Goal: Task Accomplishment & Management: Complete application form

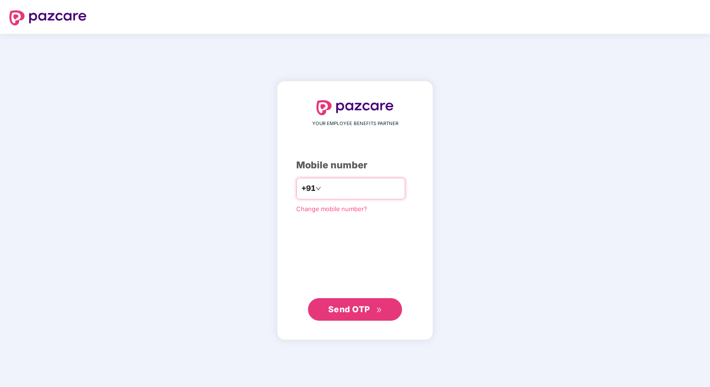
click at [368, 189] on input "number" at bounding box center [361, 188] width 77 height 15
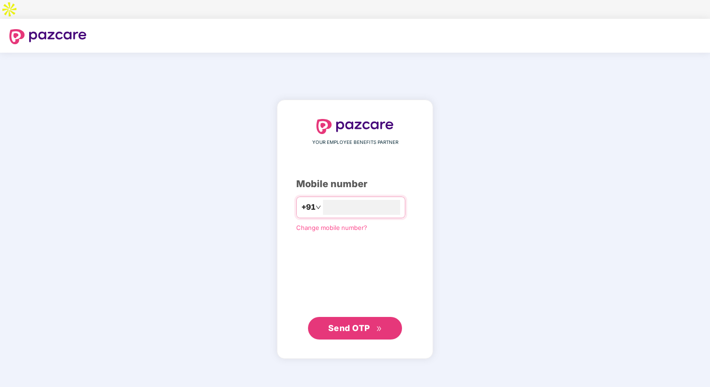
type input "**********"
click at [365, 316] on button "Send OTP" at bounding box center [355, 327] width 94 height 23
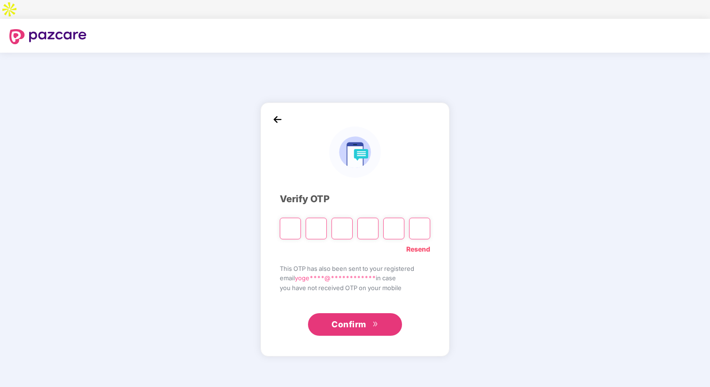
click at [291, 218] on input "Please enter verification code. Digit 1" at bounding box center [290, 229] width 21 height 22
type input "*"
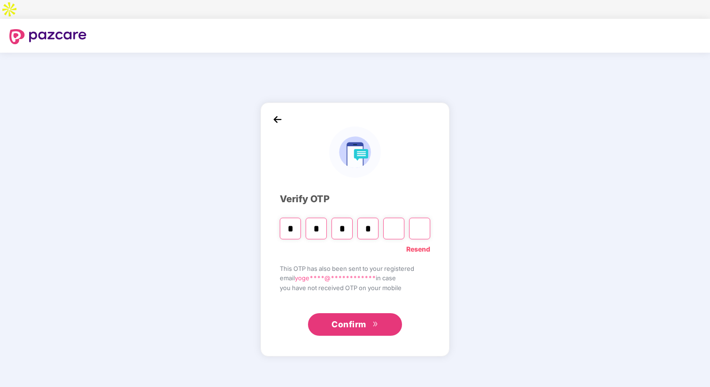
type input "*"
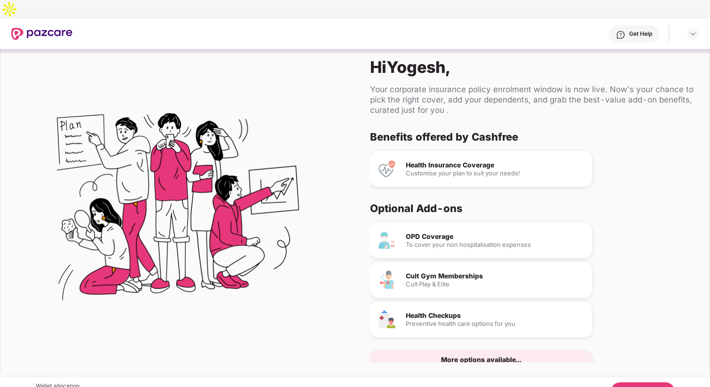
scroll to position [22, 0]
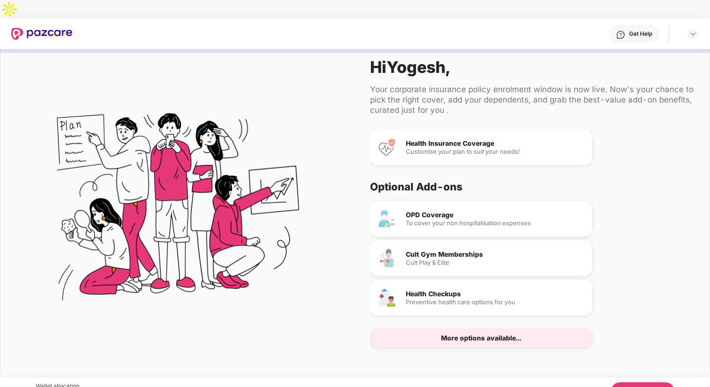
click at [435, 149] on div "Customise your plan to suit your needs!" at bounding box center [495, 152] width 179 height 6
click at [433, 149] on div "Customise your plan to suit your needs!" at bounding box center [495, 152] width 179 height 6
click at [451, 335] on div "More options available..." at bounding box center [481, 338] width 80 height 7
click at [452, 335] on div "More options available..." at bounding box center [481, 338] width 80 height 7
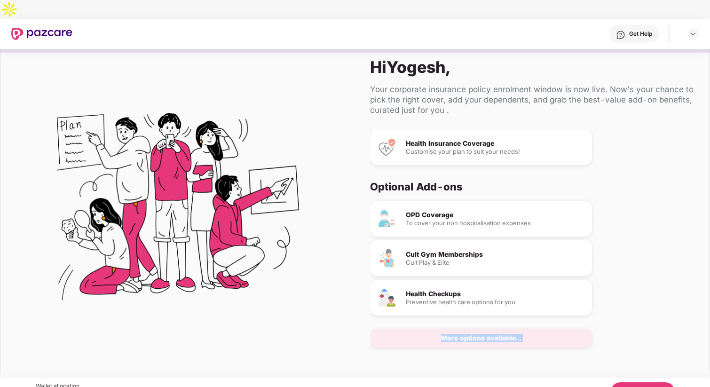
click at [452, 335] on div "More options available..." at bounding box center [481, 338] width 80 height 7
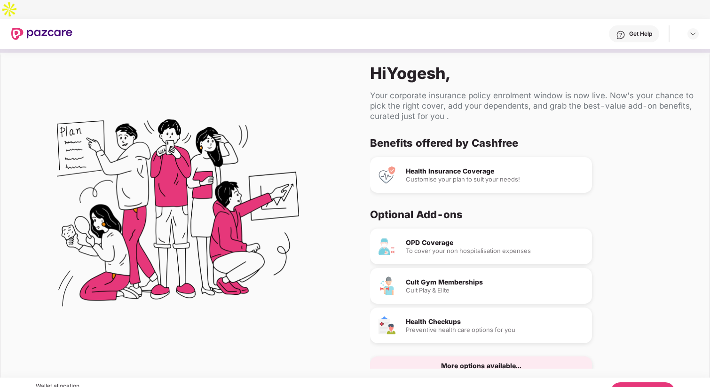
scroll to position [22, 0]
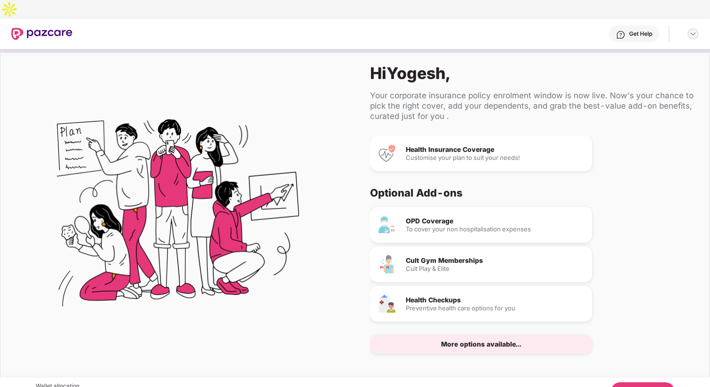
click at [694, 30] on img at bounding box center [693, 34] width 8 height 8
click at [541, 90] on div "Your corporate insurance policy enrolment window is now live. Now's your chance…" at bounding box center [532, 105] width 324 height 31
click at [635, 382] on button "Let's Begin" at bounding box center [643, 391] width 64 height 19
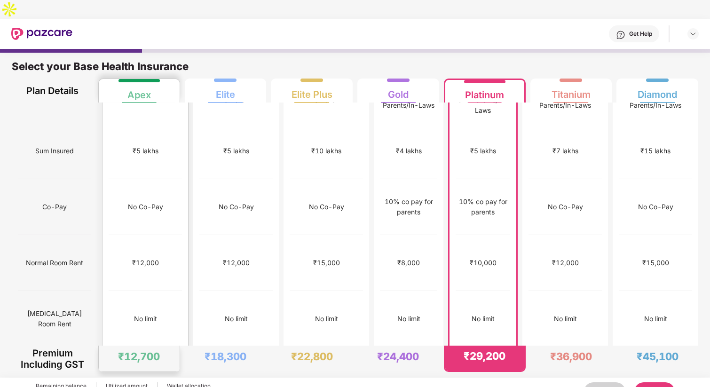
scroll to position [0, 0]
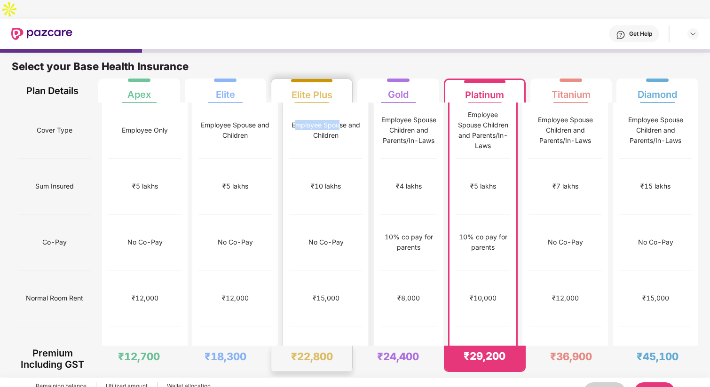
drag, startPoint x: 287, startPoint y: 102, endPoint x: 331, endPoint y: 102, distance: 44.7
click at [331, 120] on div "Employee Spouse and Children" at bounding box center [325, 130] width 73 height 21
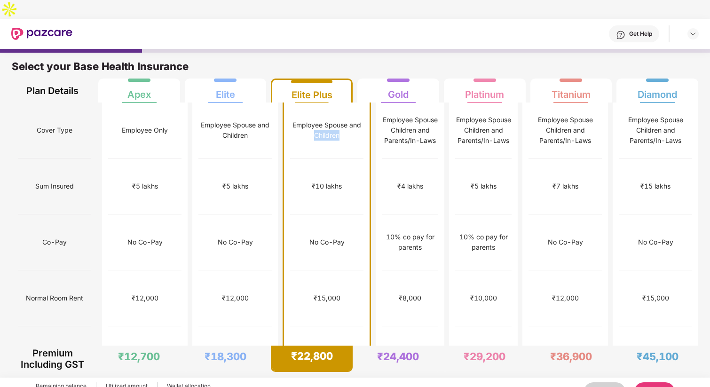
drag, startPoint x: 301, startPoint y: 111, endPoint x: 331, endPoint y: 110, distance: 30.1
click at [331, 120] on div "Employee Spouse and Children" at bounding box center [326, 130] width 73 height 21
drag, startPoint x: 378, startPoint y: 99, endPoint x: 410, endPoint y: 99, distance: 32.0
click at [410, 115] on div "Employee Spouse Children and Parents/In-Laws" at bounding box center [409, 130] width 55 height 31
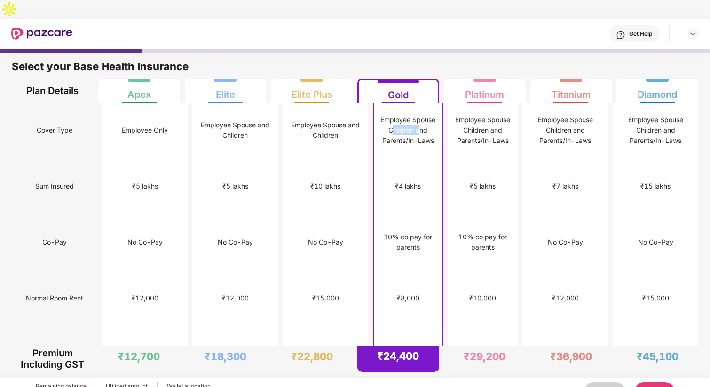
drag, startPoint x: 383, startPoint y: 106, endPoint x: 409, endPoint y: 106, distance: 26.3
click at [409, 115] on div "Employee Spouse Children and Parents/In-Laws" at bounding box center [407, 130] width 55 height 31
drag, startPoint x: 378, startPoint y: 113, endPoint x: 424, endPoint y: 113, distance: 46.5
click at [424, 115] on div "Employee Spouse Children and Parents/In-Laws" at bounding box center [407, 130] width 55 height 31
drag, startPoint x: 457, startPoint y: 96, endPoint x: 515, endPoint y: 97, distance: 57.8
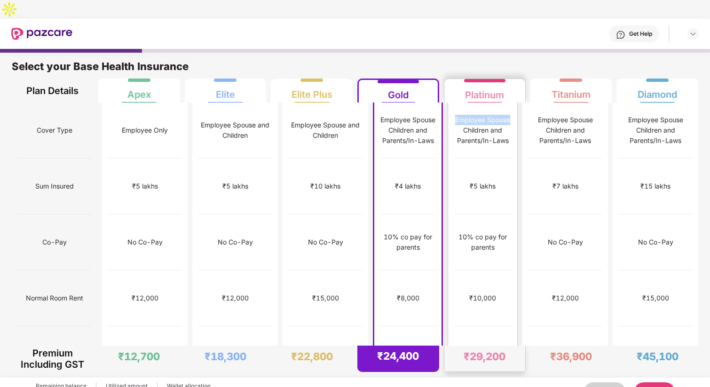
click at [511, 115] on div "Employee Spouse Children and Parents/In-Laws" at bounding box center [482, 130] width 57 height 31
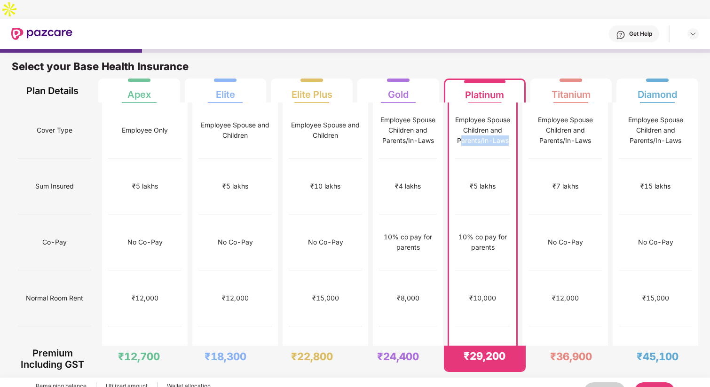
drag, startPoint x: 459, startPoint y: 116, endPoint x: 510, endPoint y: 116, distance: 50.3
click at [510, 116] on div "Employee Spouse Children and Parents/In-Laws" at bounding box center [482, 130] width 55 height 31
click at [506, 124] on div "Employee Spouse Children and Parents/In-Laws" at bounding box center [482, 130] width 55 height 56
drag, startPoint x: 461, startPoint y: 192, endPoint x: 501, endPoint y: 205, distance: 42.1
click at [501, 232] on div "10% co pay for parents" at bounding box center [482, 242] width 55 height 21
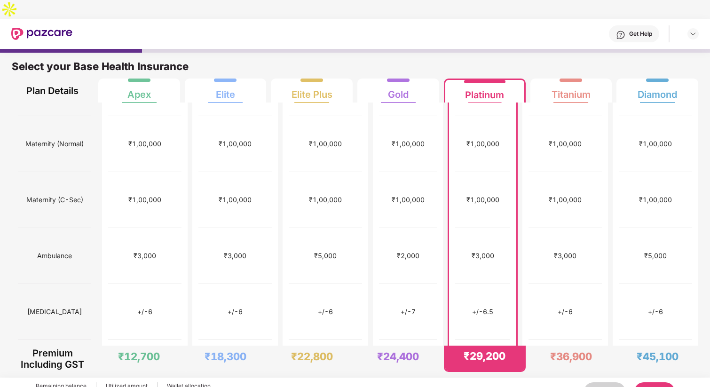
scroll to position [262, 0]
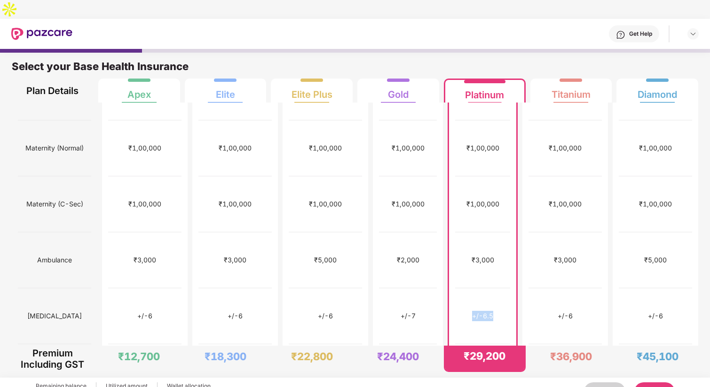
drag, startPoint x: 474, startPoint y: 210, endPoint x: 495, endPoint y: 210, distance: 21.2
click at [495, 288] on div "+/-6.5" at bounding box center [482, 316] width 55 height 56
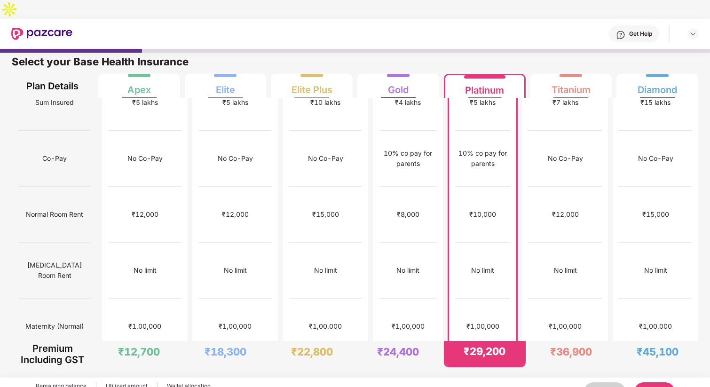
scroll to position [0, 0]
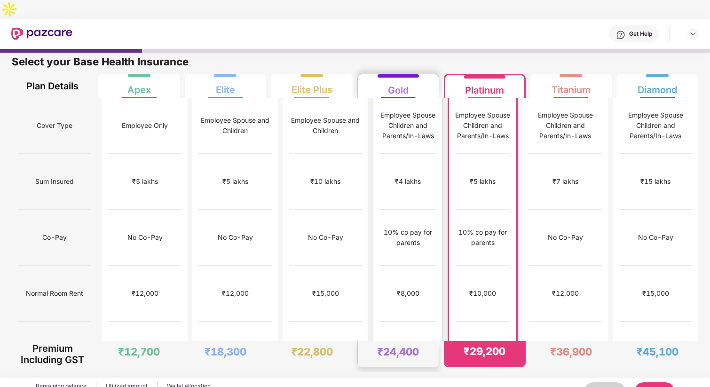
click at [401, 168] on div "₹4 lakhs" at bounding box center [407, 182] width 57 height 56
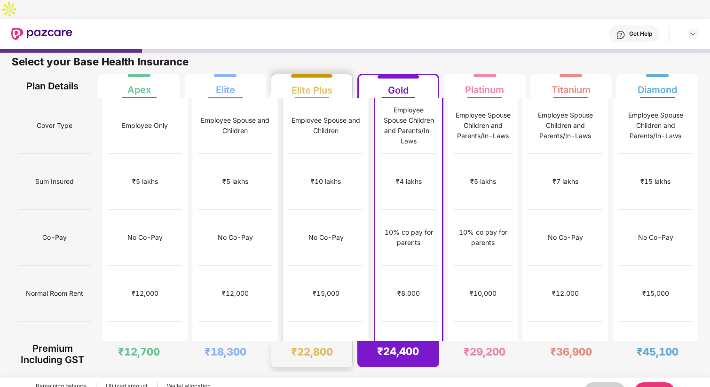
click at [308, 232] on div "No Co-Pay" at bounding box center [325, 237] width 35 height 10
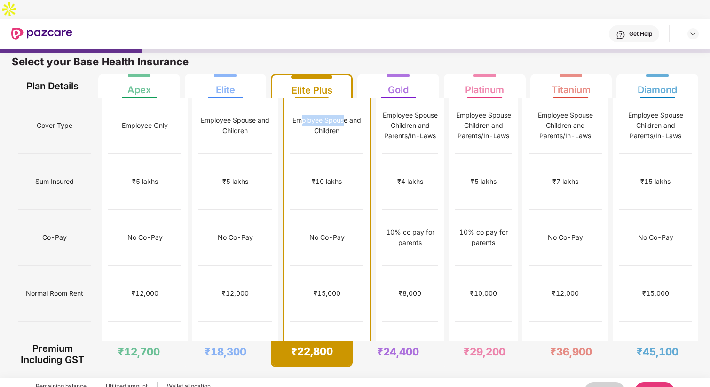
drag, startPoint x: 291, startPoint y: 97, endPoint x: 336, endPoint y: 100, distance: 45.2
click at [336, 115] on div "Employee Spouse and Children" at bounding box center [326, 125] width 73 height 21
drag, startPoint x: 110, startPoint y: 239, endPoint x: 144, endPoint y: 239, distance: 33.8
click at [145, 266] on div "₹12,000" at bounding box center [145, 294] width 73 height 56
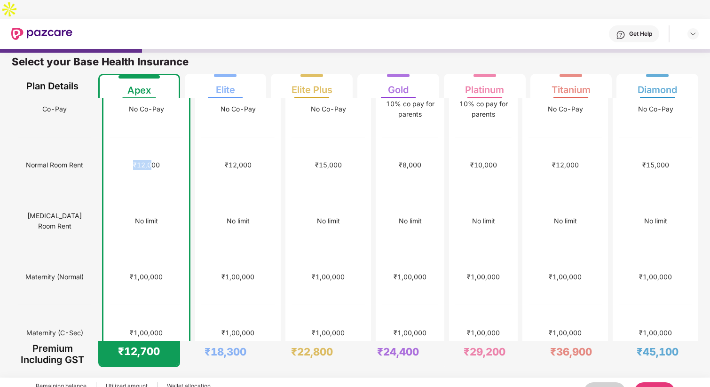
scroll to position [147, 0]
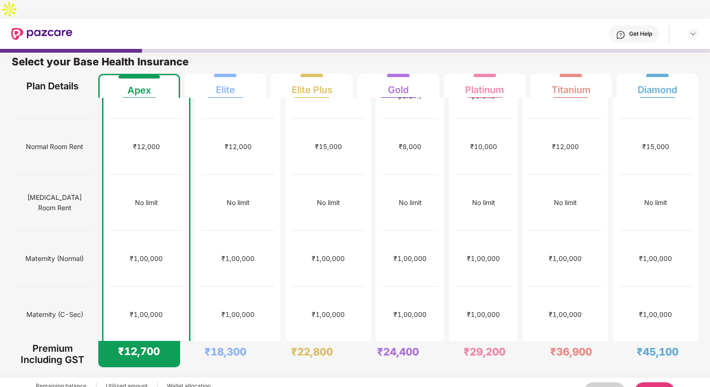
drag, startPoint x: 116, startPoint y: 236, endPoint x: 129, endPoint y: 236, distance: 13.2
click at [129, 287] on div "₹1,00,000" at bounding box center [146, 315] width 73 height 56
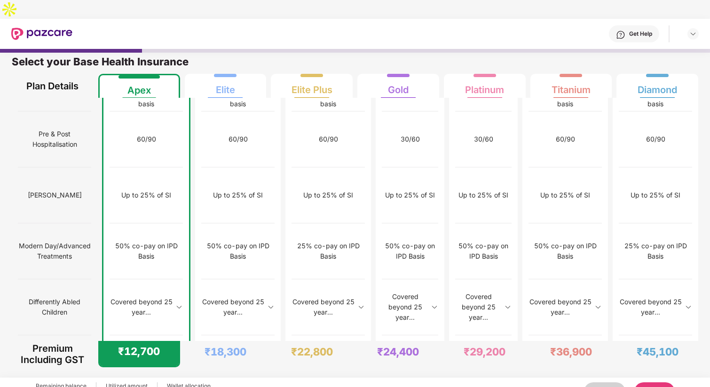
scroll to position [897, 0]
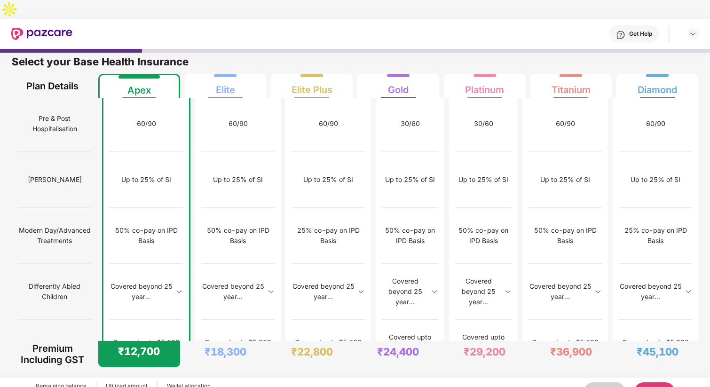
drag, startPoint x: 111, startPoint y: 250, endPoint x: 165, endPoint y: 260, distance: 55.0
drag, startPoint x: 106, startPoint y: 249, endPoint x: 158, endPoint y: 262, distance: 53.2
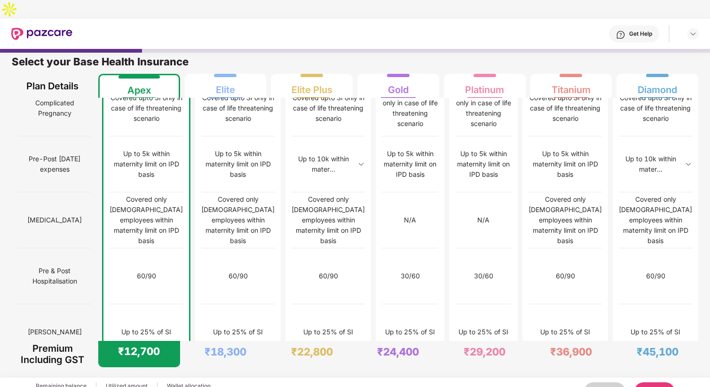
scroll to position [0, 0]
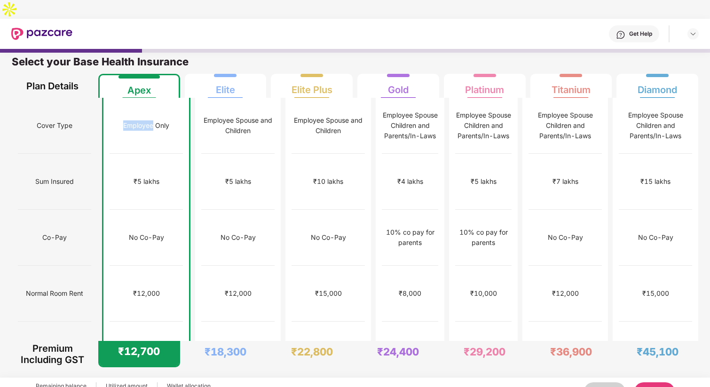
drag, startPoint x: 115, startPoint y: 100, endPoint x: 145, endPoint y: 97, distance: 30.2
click at [146, 98] on div "Employee Only" at bounding box center [146, 126] width 73 height 56
click at [484, 266] on div "₹10,000" at bounding box center [483, 294] width 55 height 56
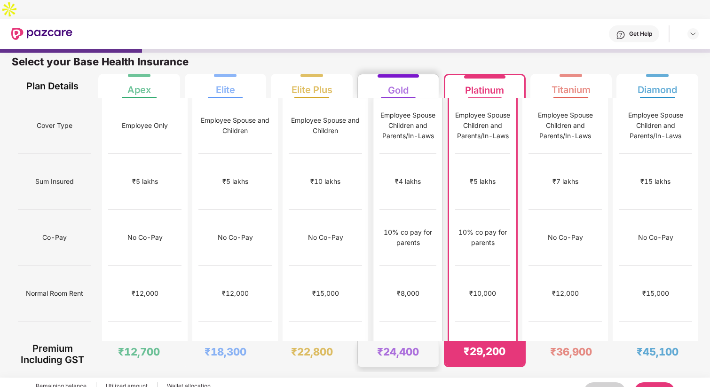
click at [417, 266] on div "₹8,000" at bounding box center [407, 294] width 57 height 56
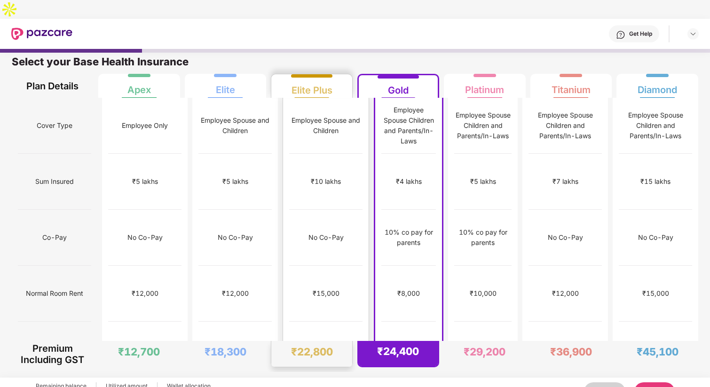
click at [319, 210] on div "No Co-Pay" at bounding box center [325, 238] width 73 height 56
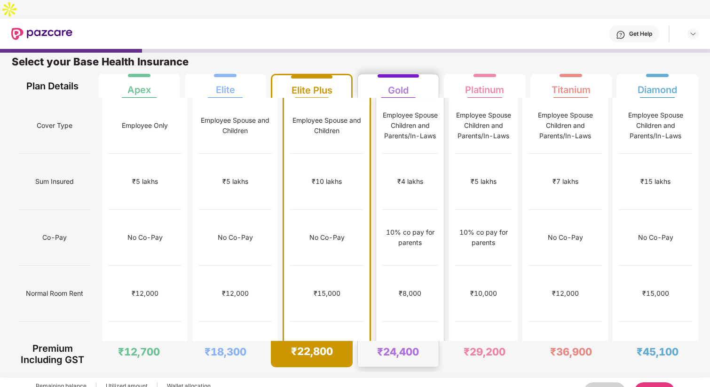
click at [382, 266] on div "₹8,000" at bounding box center [409, 294] width 55 height 56
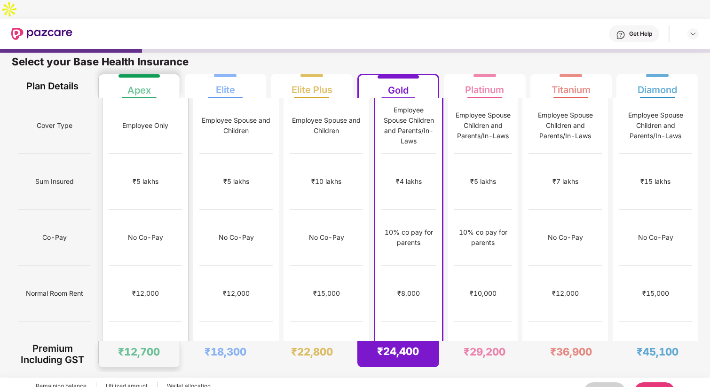
click at [143, 288] on div "₹12,000" at bounding box center [145, 293] width 27 height 10
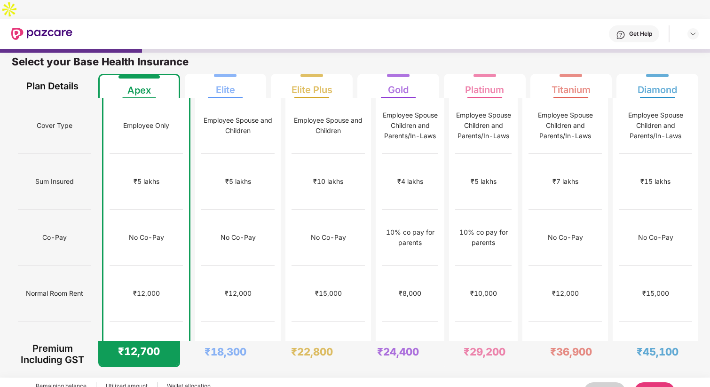
click at [662, 382] on button "Next" at bounding box center [654, 391] width 40 height 19
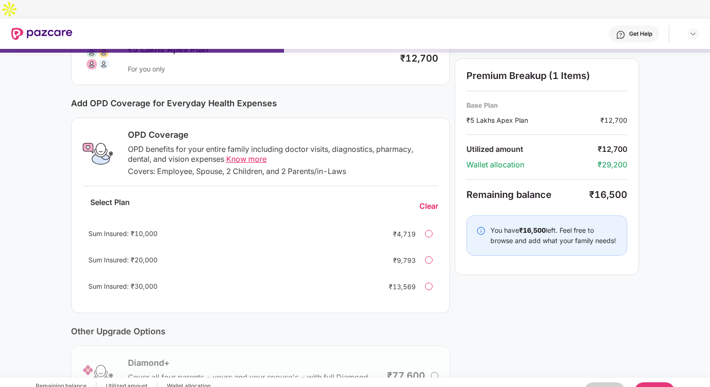
scroll to position [91, 0]
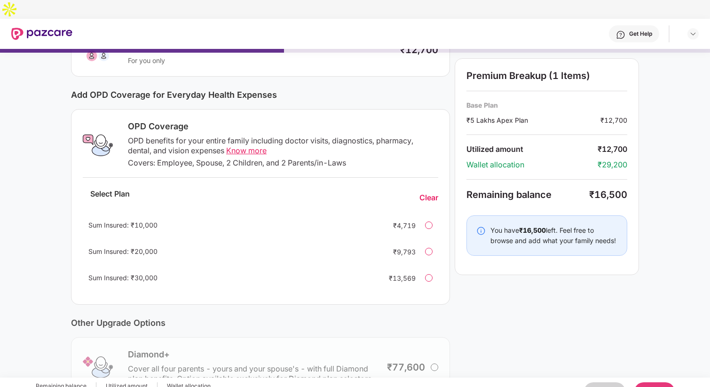
click at [285, 158] on div "Covers: Employee, Spouse, 2 Children, and 2 Parents/in-Laws" at bounding box center [283, 163] width 310 height 10
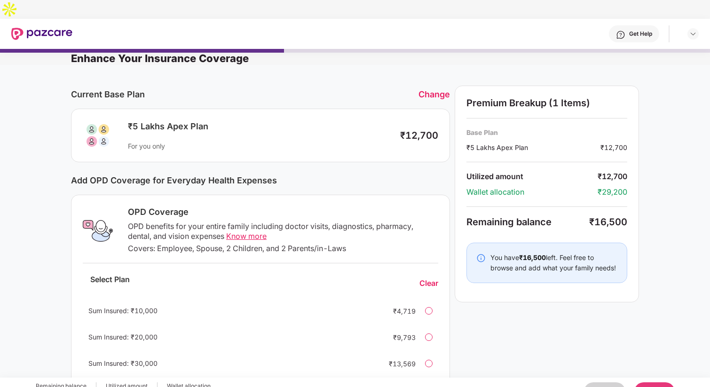
scroll to position [0, 0]
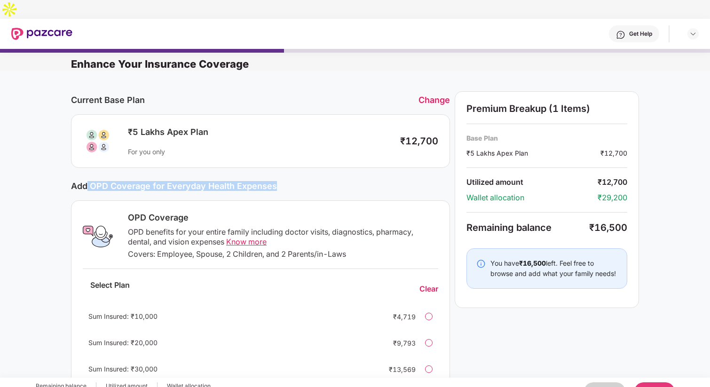
drag, startPoint x: 84, startPoint y: 166, endPoint x: 240, endPoint y: 173, distance: 156.2
click at [240, 177] on div "Add OPD Coverage for Everyday Health Expenses" at bounding box center [260, 185] width 379 height 17
drag, startPoint x: 131, startPoint y: 236, endPoint x: 173, endPoint y: 234, distance: 41.9
click at [173, 249] on div "Covers: Employee, Spouse, 2 Children, and 2 Parents/in-Laws" at bounding box center [283, 254] width 310 height 10
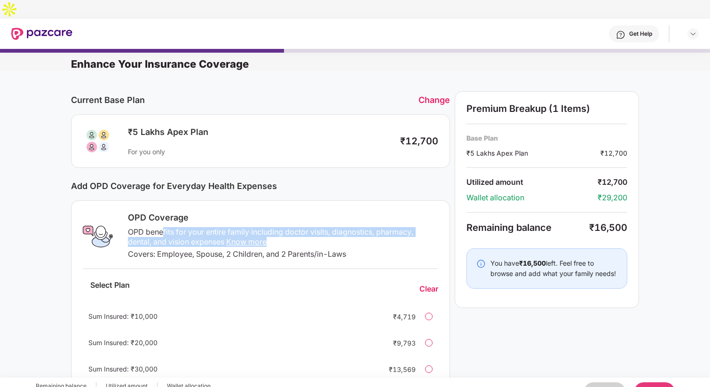
drag, startPoint x: 162, startPoint y: 214, endPoint x: 289, endPoint y: 220, distance: 127.0
click at [289, 227] on div "OPD benefits for your entire family including doctor visits, diagnostics, pharm…" at bounding box center [283, 237] width 310 height 20
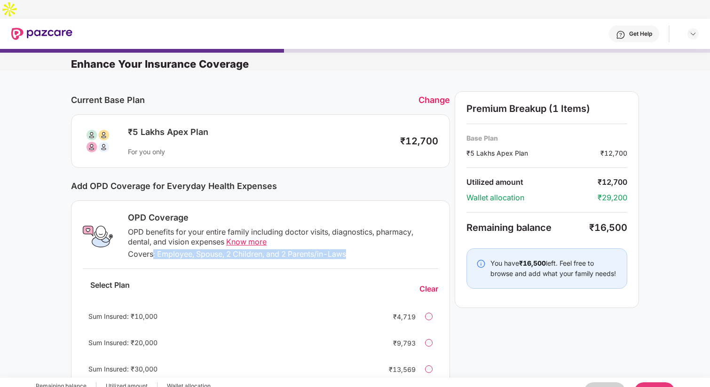
drag, startPoint x: 150, startPoint y: 235, endPoint x: 363, endPoint y: 229, distance: 212.5
click at [367, 249] on div "Covers: Employee, Spouse, 2 Children, and 2 Parents/in-Laws" at bounding box center [283, 254] width 310 height 10
click at [285, 249] on div "Covers: Employee, Spouse, 2 Children, and 2 Parents/in-Laws" at bounding box center [283, 254] width 310 height 10
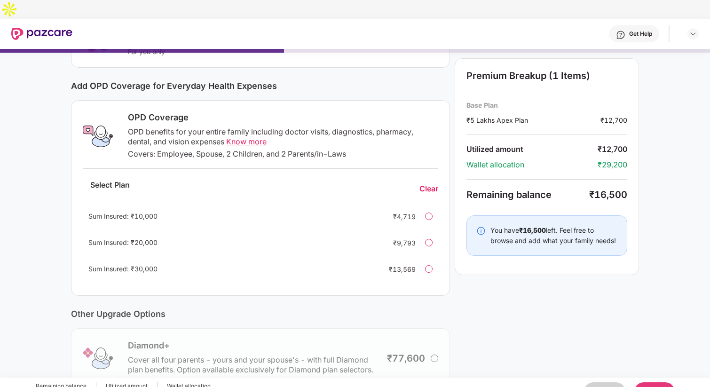
scroll to position [98, 0]
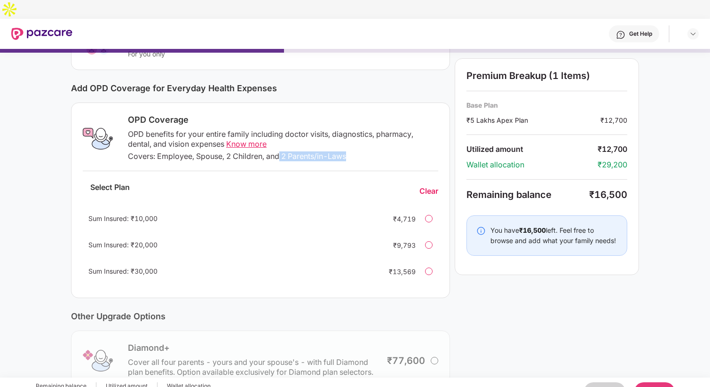
drag, startPoint x: 280, startPoint y: 139, endPoint x: 354, endPoint y: 139, distance: 73.8
click at [354, 151] on div "Covers: Employee, Spouse, 2 Children, and 2 Parents/in-Laws" at bounding box center [283, 156] width 310 height 10
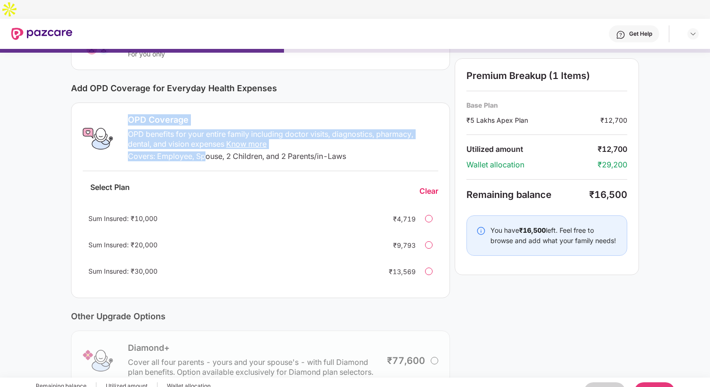
drag, startPoint x: 126, startPoint y: 103, endPoint x: 207, endPoint y: 134, distance: 86.9
click at [206, 133] on div "OPD Coverage OPD benefits for your entire family including doctor visits, diagn…" at bounding box center [280, 138] width 316 height 49
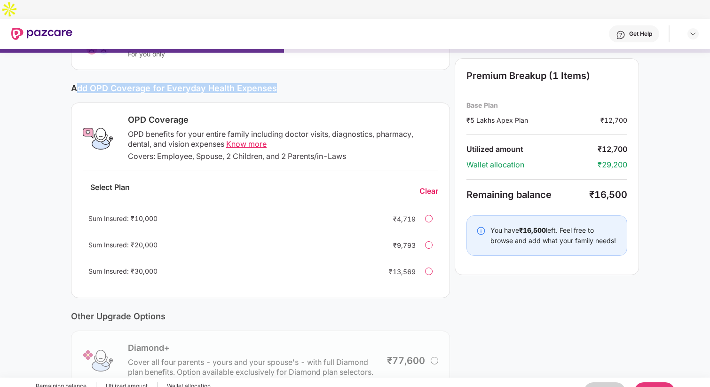
drag, startPoint x: 138, startPoint y: 71, endPoint x: 290, endPoint y: 72, distance: 151.8
click at [290, 83] on div "Add OPD Coverage for Everyday Health Expenses" at bounding box center [260, 88] width 379 height 10
click at [430, 267] on div at bounding box center [429, 271] width 8 height 8
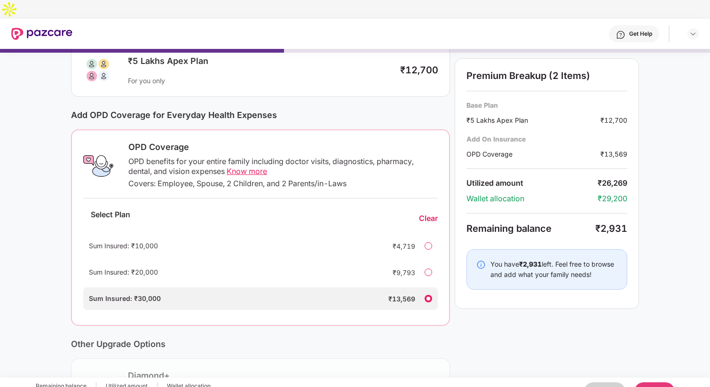
scroll to position [69, 0]
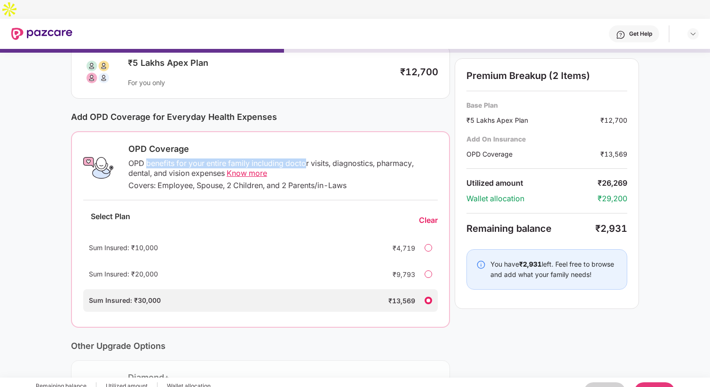
drag, startPoint x: 147, startPoint y: 146, endPoint x: 306, endPoint y: 147, distance: 158.9
click at [306, 158] on div "OPD benefits for your entire family including doctor visits, diagnostics, pharm…" at bounding box center [282, 168] width 309 height 20
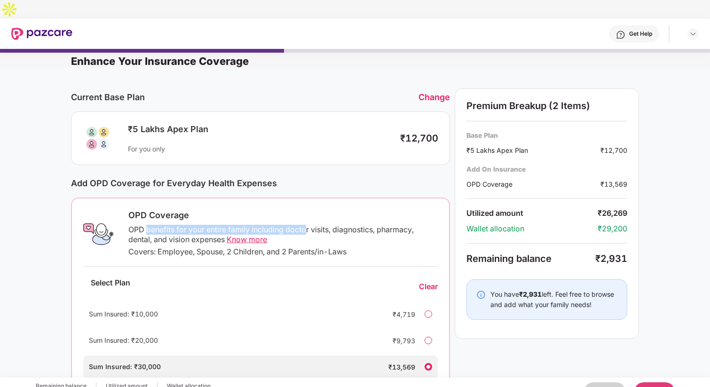
scroll to position [0, 0]
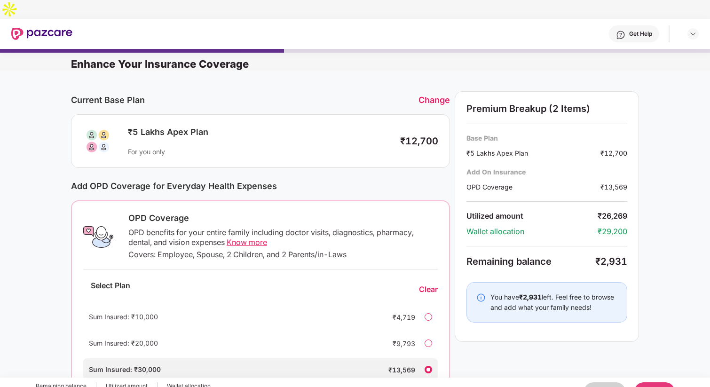
click at [528, 91] on div "Premium Breakup (2 Items) Base Plan ₹5 Lakhs Apex Plan ₹12,700 Add On Insurance…" at bounding box center [547, 216] width 184 height 251
click at [243, 237] on span "Know more" at bounding box center [247, 241] width 40 height 9
click at [181, 126] on div "₹5 Lakhs Apex Plan For you only" at bounding box center [256, 141] width 268 height 30
click at [427, 95] on div "Change" at bounding box center [433, 100] width 31 height 10
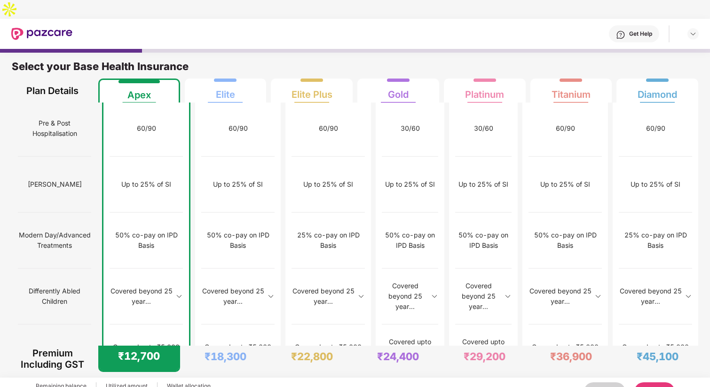
scroll to position [5, 0]
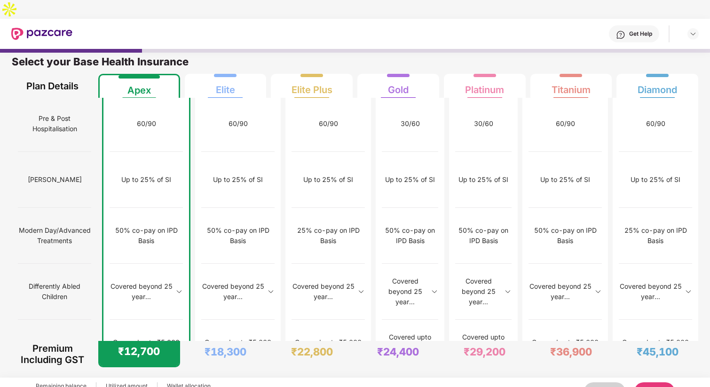
click at [648, 382] on button "Next" at bounding box center [654, 391] width 40 height 19
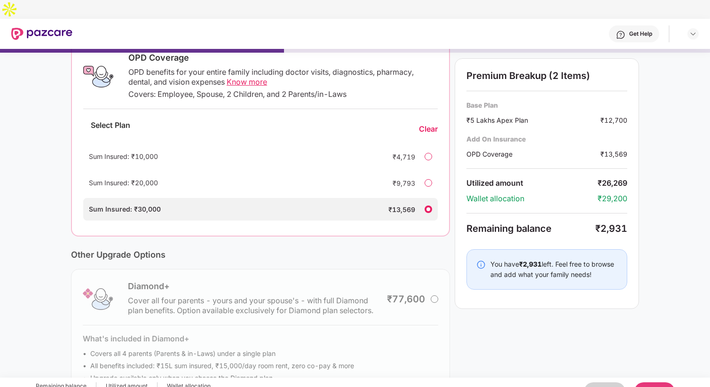
scroll to position [191, 0]
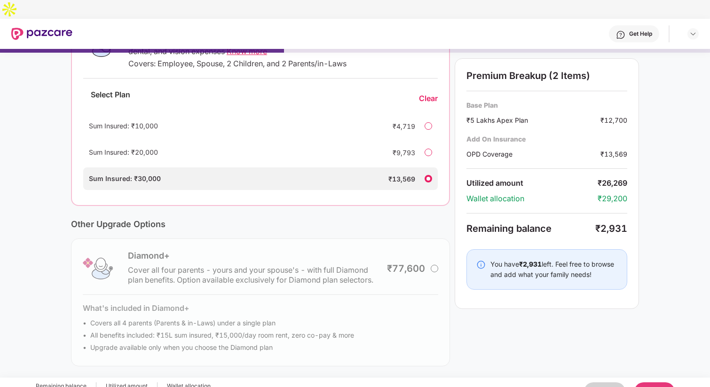
click at [649, 382] on button "Next" at bounding box center [654, 391] width 40 height 19
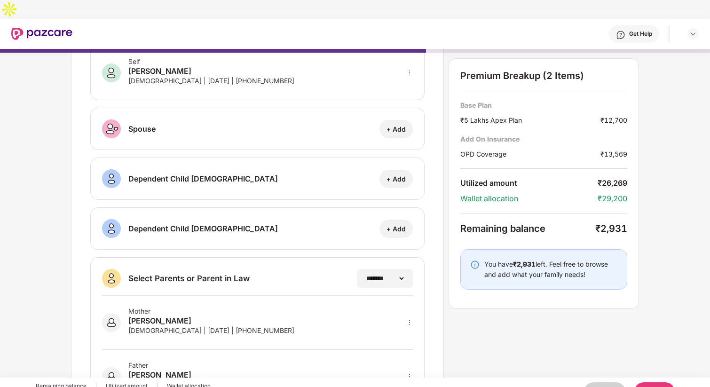
scroll to position [102, 0]
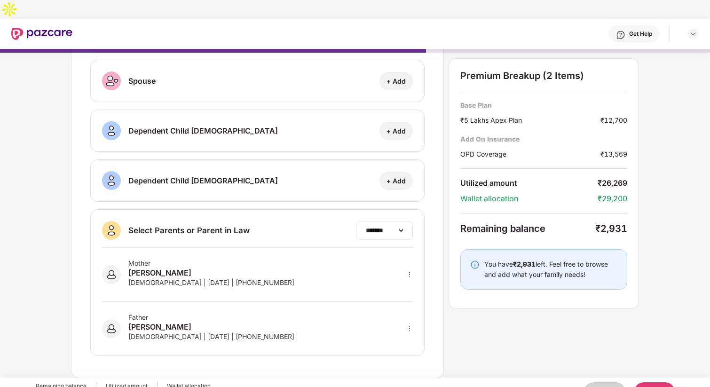
click at [385, 221] on div "**********" at bounding box center [384, 230] width 57 height 19
click at [385, 227] on select "**********" at bounding box center [384, 231] width 41 height 8
click at [654, 382] on button "Next" at bounding box center [654, 391] width 40 height 19
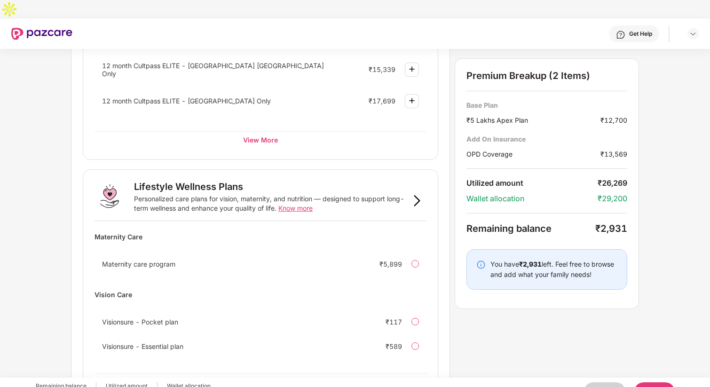
scroll to position [530, 0]
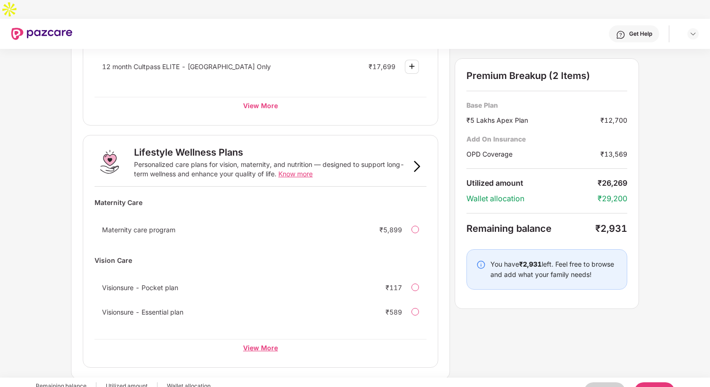
click at [251, 339] on div "View More" at bounding box center [260, 347] width 332 height 17
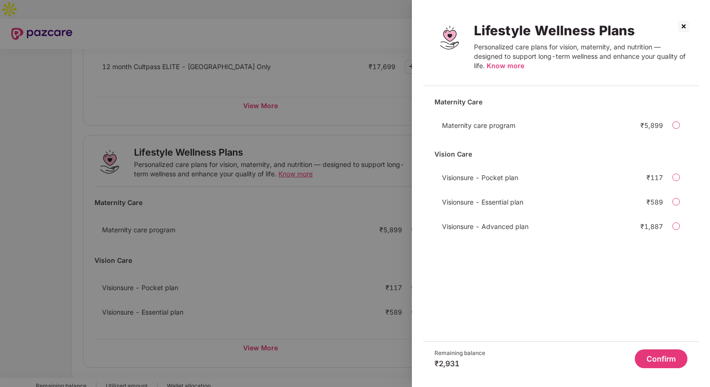
click at [673, 227] on div at bounding box center [676, 226] width 8 height 8
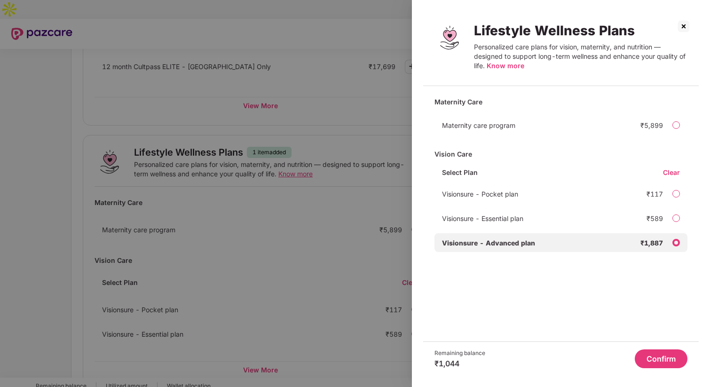
click at [654, 358] on button "Confirm" at bounding box center [661, 358] width 53 height 19
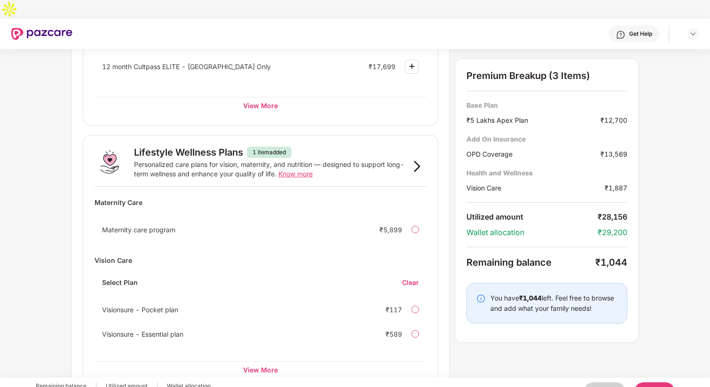
click at [294, 170] on span "Know more" at bounding box center [295, 174] width 34 height 8
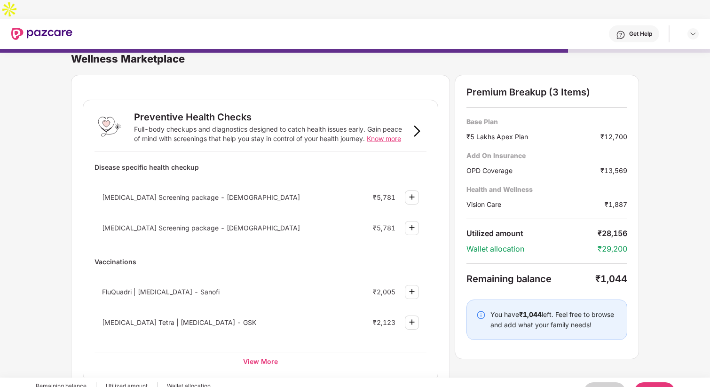
scroll to position [0, 0]
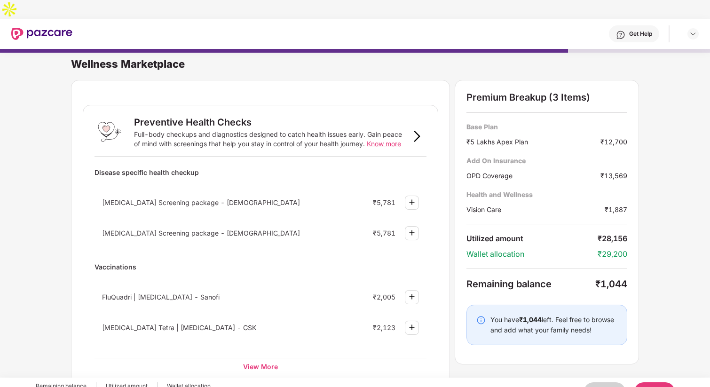
click at [599, 382] on button "Back" at bounding box center [604, 391] width 41 height 19
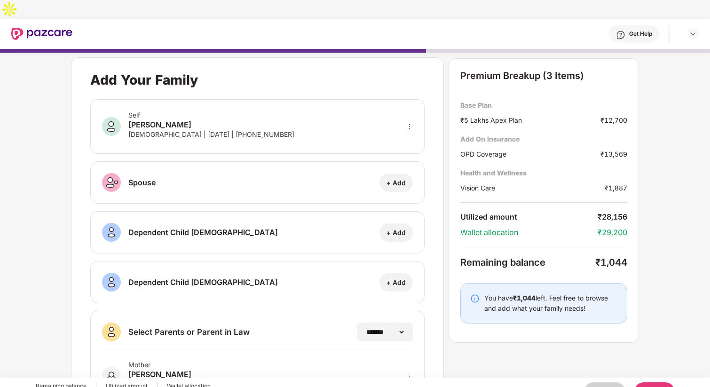
click at [599, 382] on button "Back" at bounding box center [604, 391] width 41 height 19
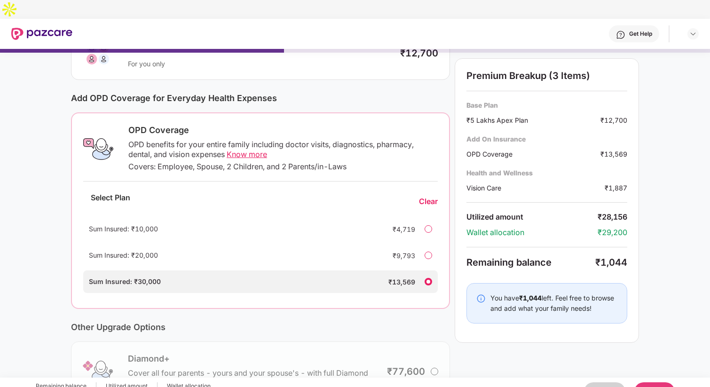
scroll to position [97, 0]
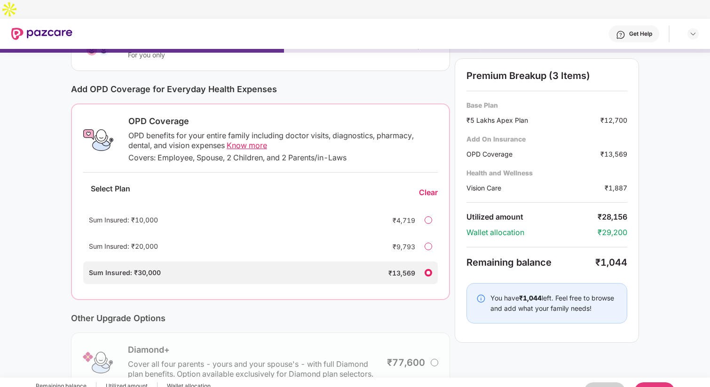
click at [259, 141] on span "Know more" at bounding box center [247, 145] width 40 height 9
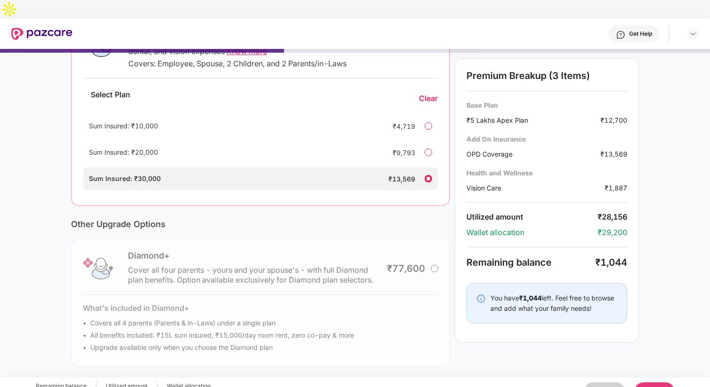
click at [650, 382] on button "Next" at bounding box center [654, 391] width 40 height 19
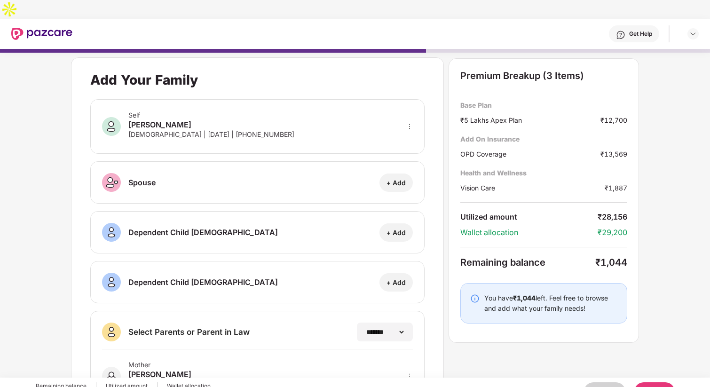
scroll to position [102, 0]
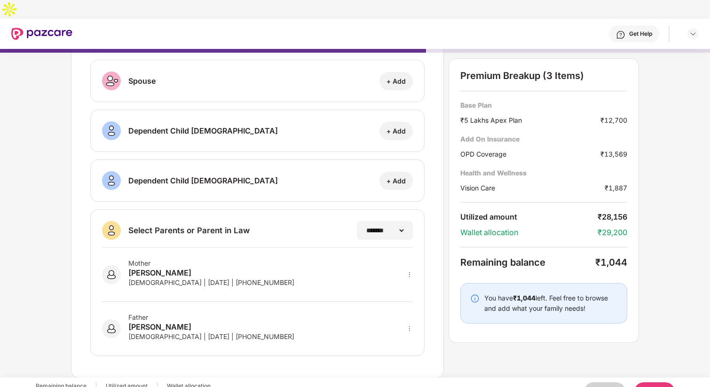
click at [636, 382] on button "Next" at bounding box center [654, 391] width 40 height 19
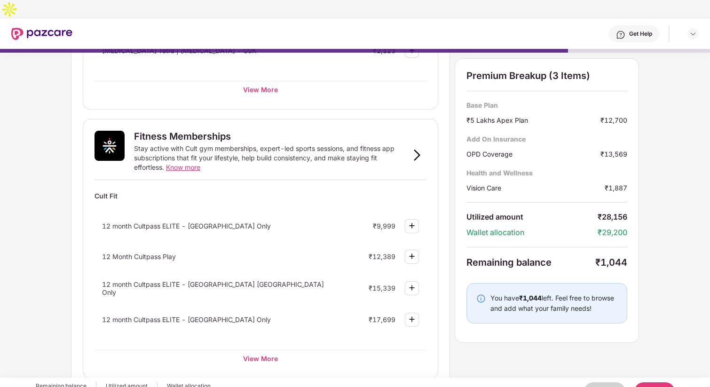
scroll to position [192, 0]
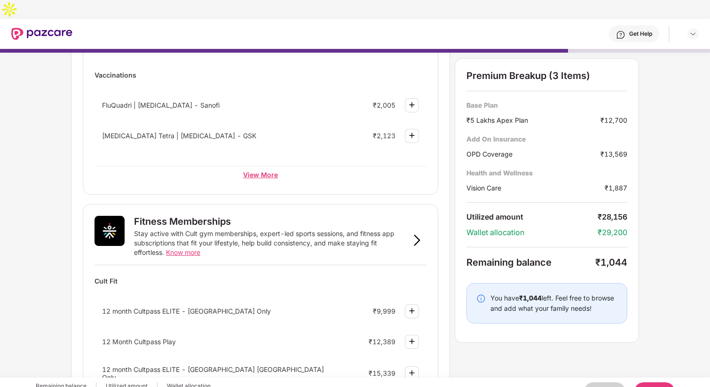
click at [266, 166] on div "View More" at bounding box center [260, 174] width 332 height 17
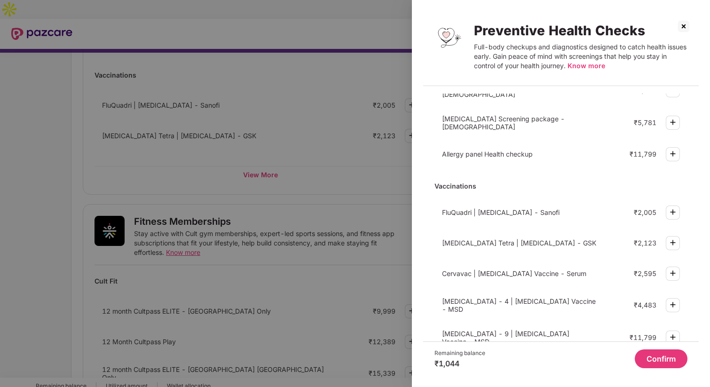
scroll to position [244, 0]
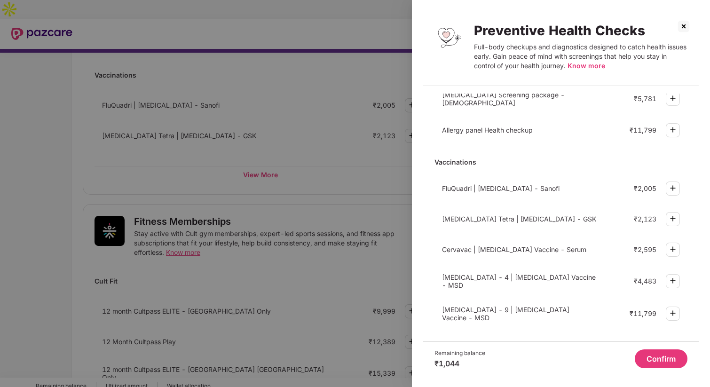
click at [648, 356] on button "Confirm" at bounding box center [661, 358] width 53 height 19
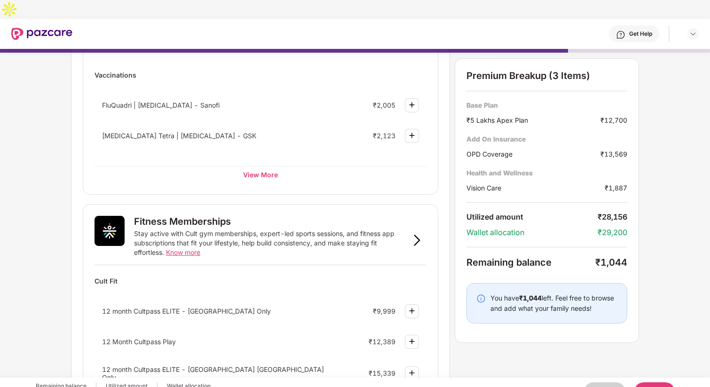
scroll to position [552, 0]
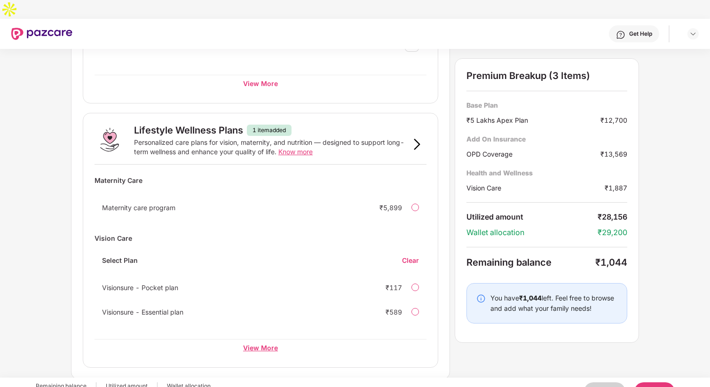
click at [278, 339] on div "View More" at bounding box center [260, 347] width 332 height 17
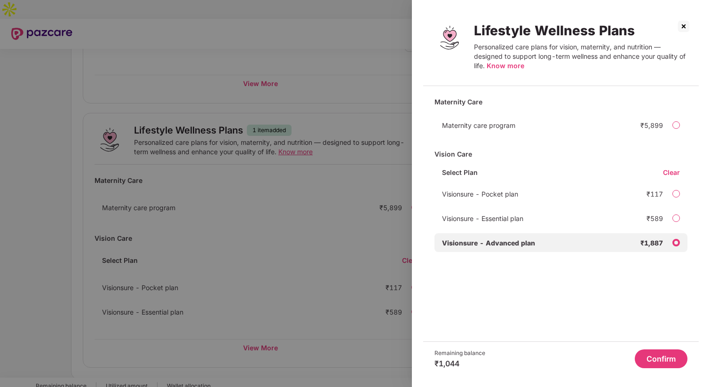
click at [690, 22] on img at bounding box center [683, 26] width 15 height 15
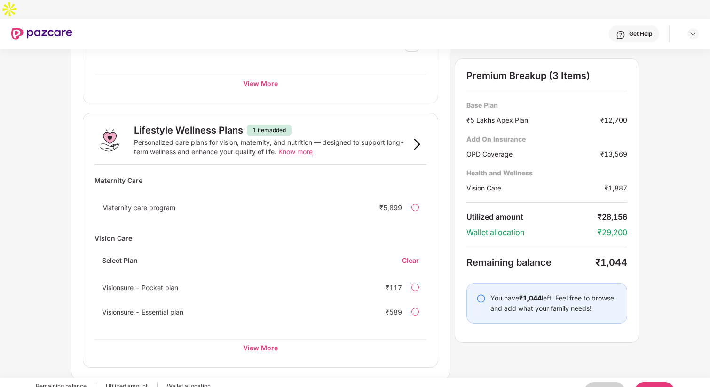
click at [654, 382] on button "Next" at bounding box center [654, 391] width 40 height 19
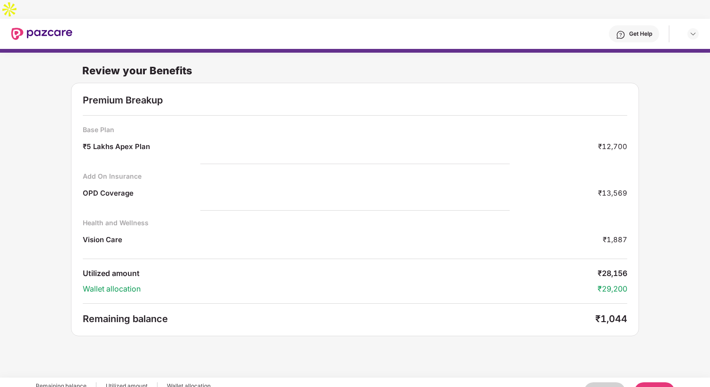
click at [118, 386] on div "₹28,156" at bounding box center [127, 394] width 42 height 9
drag, startPoint x: 110, startPoint y: 379, endPoint x: 184, endPoint y: 378, distance: 73.8
click at [183, 382] on div "Remaining balance ₹1,044 Utilized amount ₹28,156 Wallet allocation ₹29,200" at bounding box center [123, 391] width 175 height 19
click at [184, 386] on div "₹29,200" at bounding box center [189, 394] width 44 height 9
drag, startPoint x: 36, startPoint y: 378, endPoint x: 65, endPoint y: 377, distance: 29.1
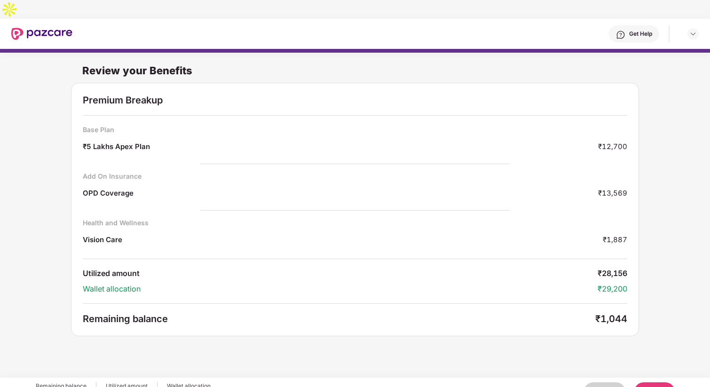
click at [65, 386] on div "₹1,044" at bounding box center [61, 394] width 51 height 9
click at [655, 382] on button "Next" at bounding box center [654, 391] width 40 height 19
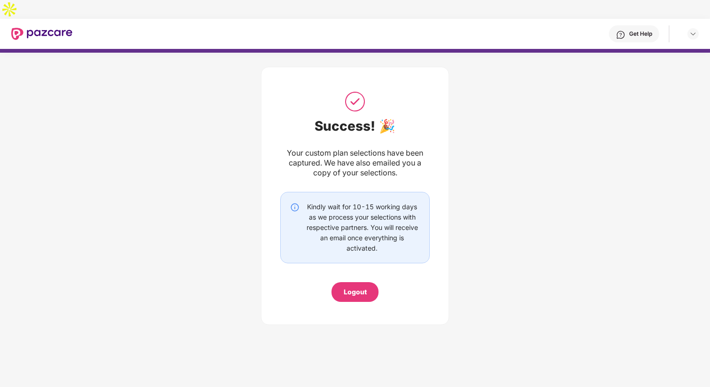
click at [363, 287] on div "Logout" at bounding box center [355, 292] width 23 height 10
